Goal: Task Accomplishment & Management: Manage account settings

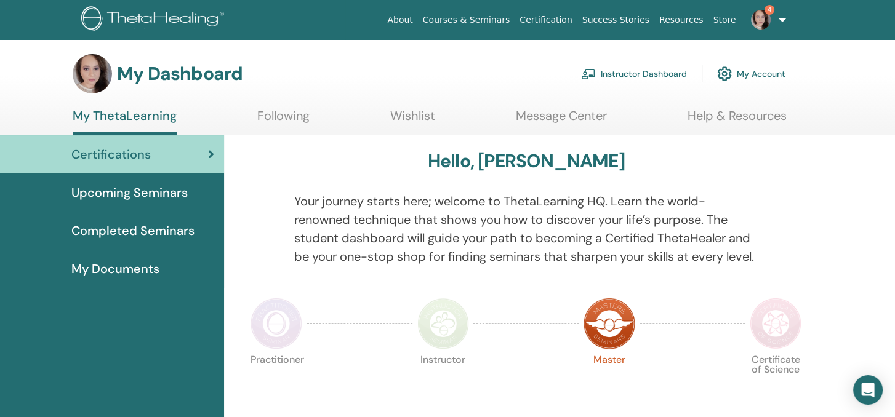
click at [651, 70] on link "Instructor Dashboard" at bounding box center [634, 73] width 106 height 27
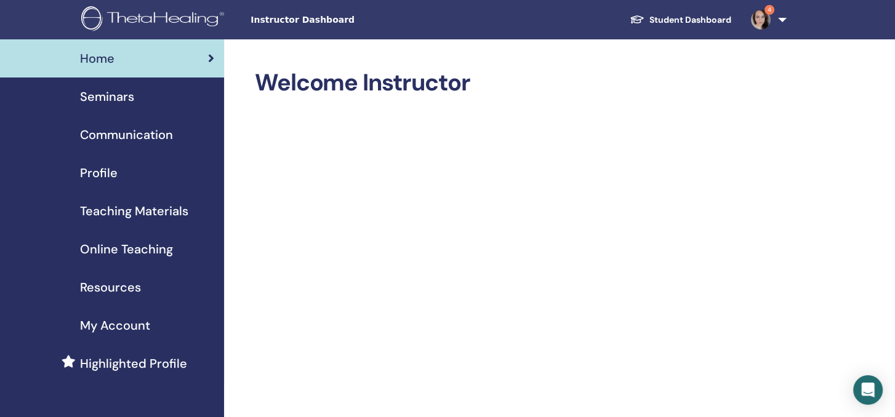
click at [118, 94] on span "Seminars" at bounding box center [107, 96] width 54 height 18
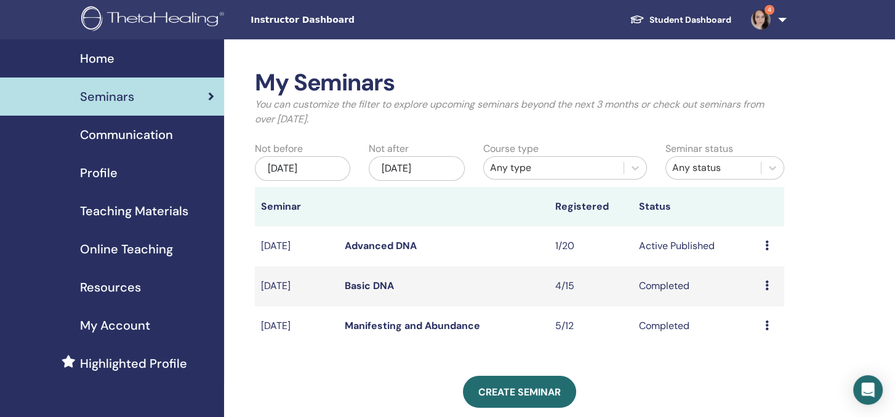
click at [851, 225] on div "My Seminars You can customize the filter to explore upcoming seminars beyond th…" at bounding box center [560, 380] width 672 height 683
click at [766, 251] on icon at bounding box center [767, 246] width 4 height 10
click at [383, 247] on link "Advanced DNA" at bounding box center [381, 245] width 72 height 13
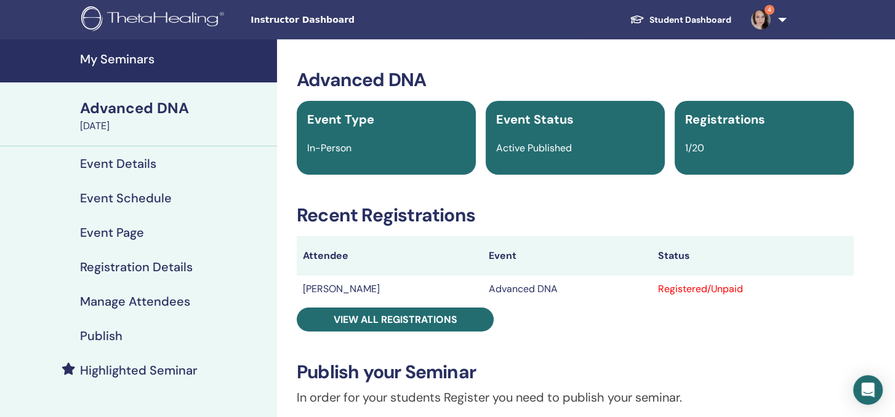
click at [858, 260] on div "Advanced DNA Event Type In-Person Event Status Active Published Registrations 1…" at bounding box center [575, 416] width 582 height 694
click at [104, 336] on h4 "Publish" at bounding box center [101, 336] width 42 height 15
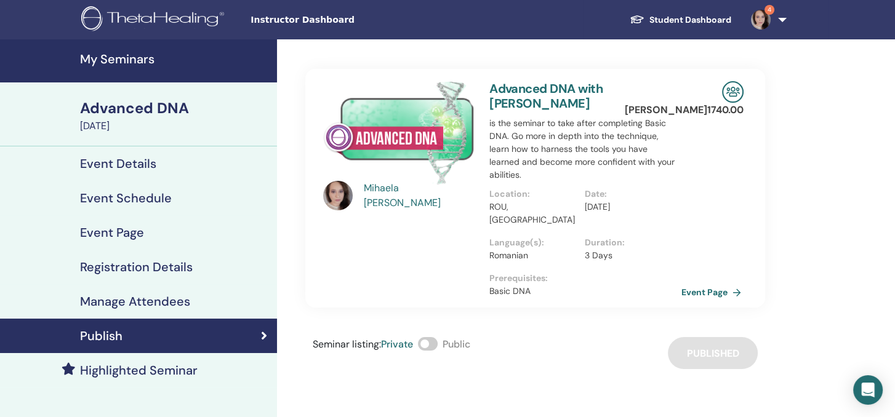
click at [714, 283] on link "Event Page" at bounding box center [714, 292] width 65 height 18
